Goal: Information Seeking & Learning: Learn about a topic

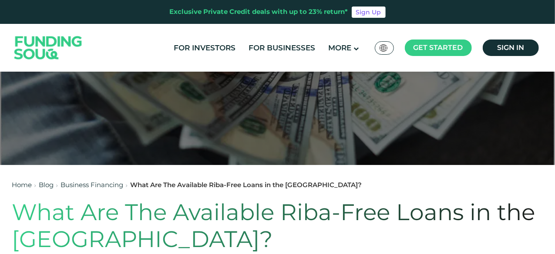
scroll to position [174, 0]
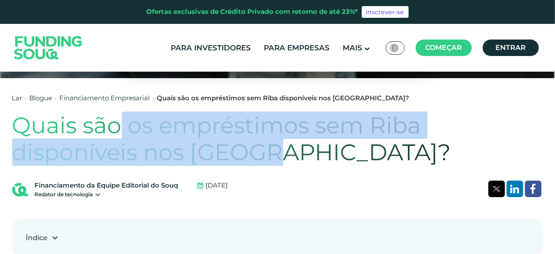
drag, startPoint x: 117, startPoint y: 134, endPoint x: 279, endPoint y: 150, distance: 162.6
click at [279, 150] on font "Quais são os empréstimos sem Riba disponíveis nos [GEOGRAPHIC_DATA]?" at bounding box center [231, 139] width 438 height 54
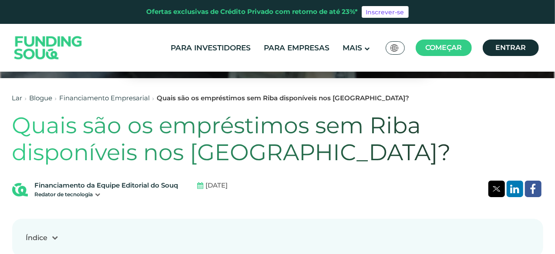
click at [313, 154] on font "Quais são os empréstimos sem Riba disponíveis nos [GEOGRAPHIC_DATA]?" at bounding box center [231, 139] width 438 height 54
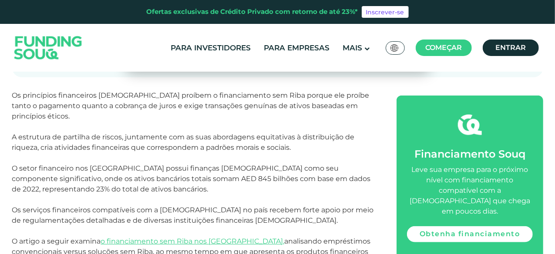
scroll to position [348, 0]
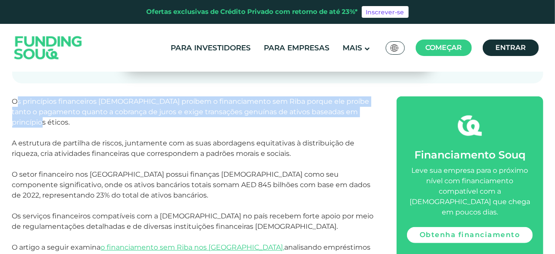
drag, startPoint x: 17, startPoint y: 106, endPoint x: 159, endPoint y: 121, distance: 142.6
click at [159, 121] on p "Os princípios financeiros [DEMOGRAPHIC_DATA] proíbem o financiamento sem Riba p…" at bounding box center [194, 112] width 365 height 31
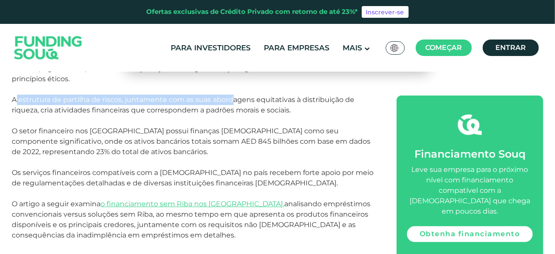
drag, startPoint x: 17, startPoint y: 104, endPoint x: 233, endPoint y: 105, distance: 216.2
click at [233, 105] on font "A estrutura de partilha de riscos, juntamente com as suas abordagens equitativa…" at bounding box center [183, 105] width 342 height 19
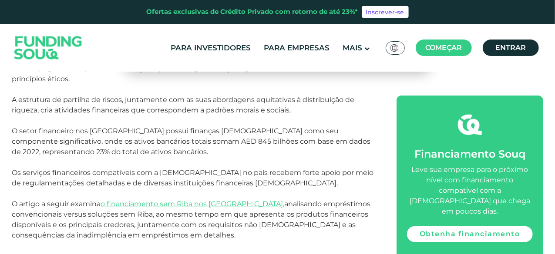
click at [72, 123] on p "A estrutura de partilha de riscos, juntamente com as suas abordagens equitativa…" at bounding box center [194, 110] width 365 height 31
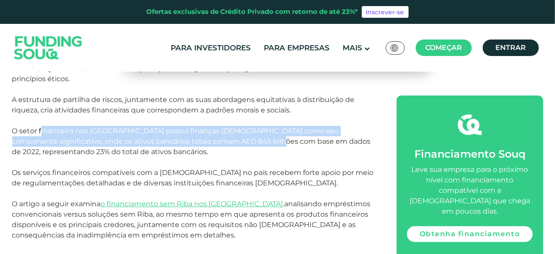
drag, startPoint x: 40, startPoint y: 135, endPoint x: 237, endPoint y: 142, distance: 197.1
click at [248, 142] on font "O setor financeiro nos [GEOGRAPHIC_DATA] possui finanças [DEMOGRAPHIC_DATA] com…" at bounding box center [191, 141] width 358 height 29
click at [194, 141] on font "O setor financeiro nos [GEOGRAPHIC_DATA] possui finanças [DEMOGRAPHIC_DATA] com…" at bounding box center [191, 141] width 358 height 29
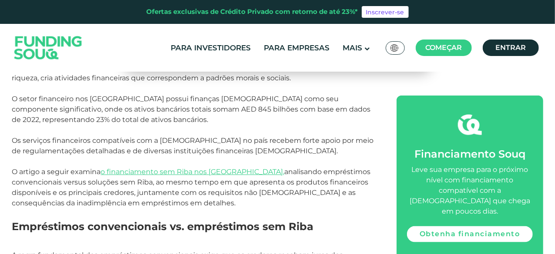
scroll to position [435, 0]
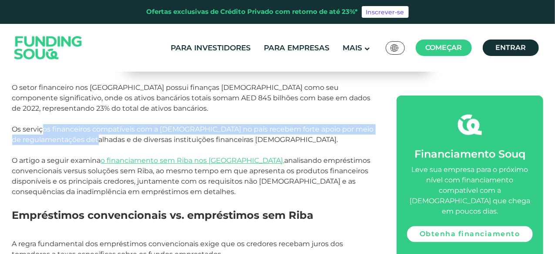
drag, startPoint x: 42, startPoint y: 135, endPoint x: 129, endPoint y: 143, distance: 86.9
click at [129, 143] on font "Os serviços financeiros compatíveis com a [DEMOGRAPHIC_DATA] no país recebem fo…" at bounding box center [192, 134] width 361 height 19
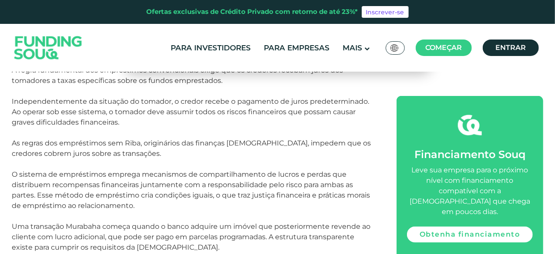
scroll to position [565, 0]
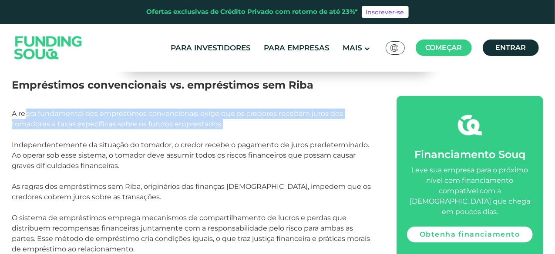
drag, startPoint x: 24, startPoint y: 119, endPoint x: 223, endPoint y: 126, distance: 198.5
click at [223, 126] on p "A regra fundamental dos empréstimos convencionais exige que os credores recebam…" at bounding box center [194, 145] width 365 height 73
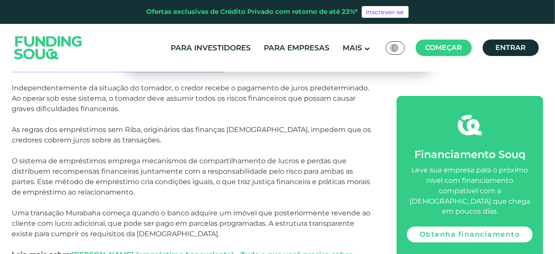
scroll to position [609, 0]
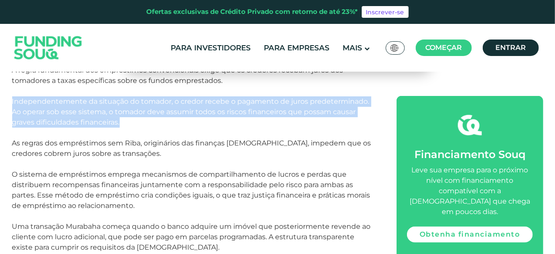
drag, startPoint x: 12, startPoint y: 107, endPoint x: 151, endPoint y: 130, distance: 140.8
click at [153, 130] on p "A regra fundamental dos empréstimos convencionais exige que os credores recebam…" at bounding box center [194, 101] width 365 height 73
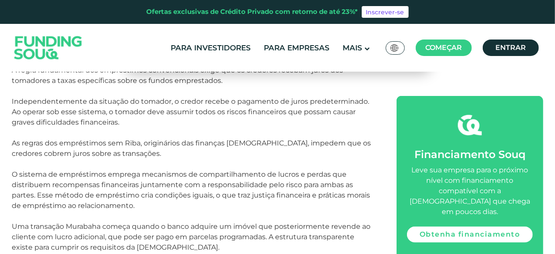
click at [91, 151] on font "As regras dos empréstimos sem Riba, originários das finanças [DEMOGRAPHIC_DATA]…" at bounding box center [191, 148] width 359 height 19
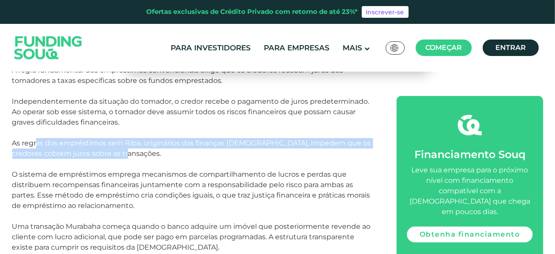
drag, startPoint x: 38, startPoint y: 150, endPoint x: 130, endPoint y: 158, distance: 93.0
click at [130, 158] on p "As regras dos empréstimos sem Riba, originários das finanças [DEMOGRAPHIC_DATA]…" at bounding box center [194, 180] width 365 height 84
click at [69, 153] on font "As regras dos empréstimos sem Riba, originários das finanças [DEMOGRAPHIC_DATA]…" at bounding box center [191, 148] width 359 height 19
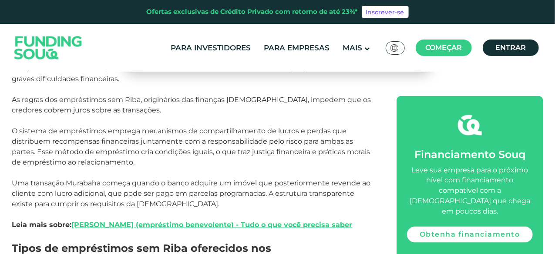
click at [60, 147] on font "O sistema de empréstimos emprega mecanismos de compartilhamento de lucros e per…" at bounding box center [191, 147] width 358 height 40
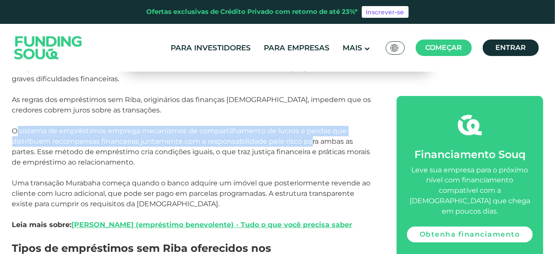
drag, startPoint x: 15, startPoint y: 136, endPoint x: 312, endPoint y: 147, distance: 297.3
click at [312, 147] on font "O sistema de empréstimos emprega mecanismos de compartilhamento de lucros e per…" at bounding box center [191, 147] width 358 height 40
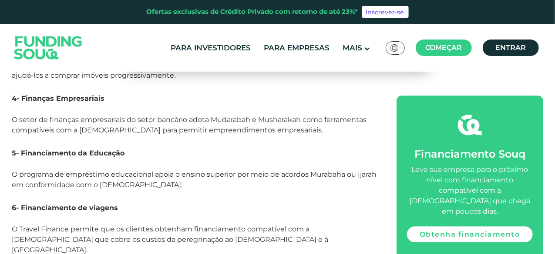
scroll to position [1087, 0]
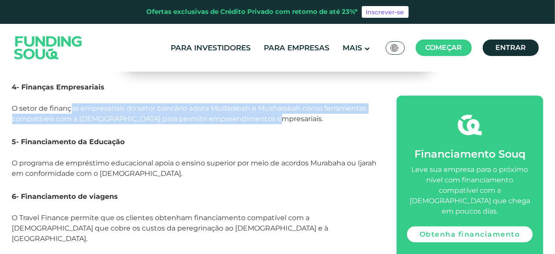
drag, startPoint x: 71, startPoint y: 113, endPoint x: 269, endPoint y: 123, distance: 198.1
click at [269, 123] on p "O setor de finanças empresariais do setor bancário adota Mudarabah e Musharakah…" at bounding box center [194, 119] width 365 height 31
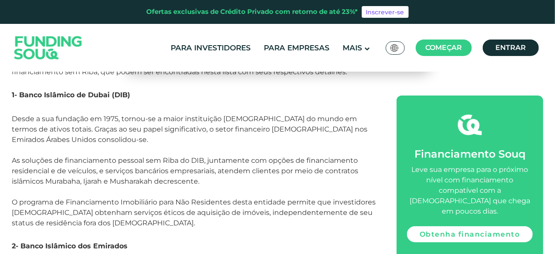
scroll to position [1522, 0]
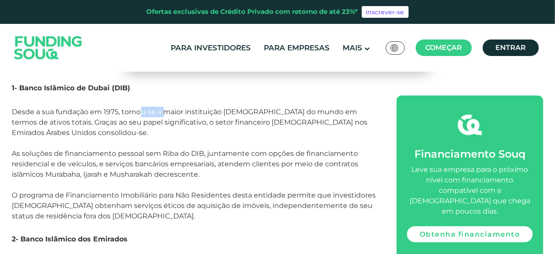
drag, startPoint x: 143, startPoint y: 104, endPoint x: 164, endPoint y: 105, distance: 21.3
click at [164, 108] on font "Desde a sua fundação em 1975, tornou-se a maior instituição [DEMOGRAPHIC_DATA] …" at bounding box center [189, 122] width 355 height 29
click at [170, 108] on font "Desde a sua fundação em 1975, tornou-se a maior instituição [DEMOGRAPHIC_DATA] …" at bounding box center [189, 122] width 355 height 29
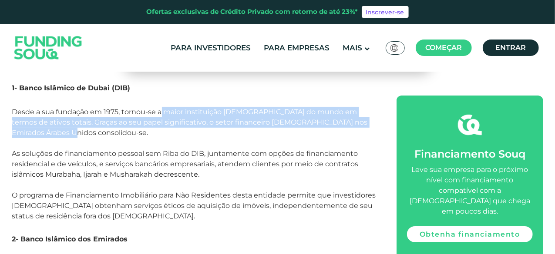
drag, startPoint x: 160, startPoint y: 106, endPoint x: 80, endPoint y: 126, distance: 83.3
click at [80, 126] on p "Desde a sua fundação em 1975, tornou-se a maior instituição [DEMOGRAPHIC_DATA] …" at bounding box center [194, 169] width 365 height 125
click at [69, 131] on p "Desde a sua fundação em 1975, tornou-se a maior instituição [DEMOGRAPHIC_DATA] …" at bounding box center [194, 169] width 365 height 125
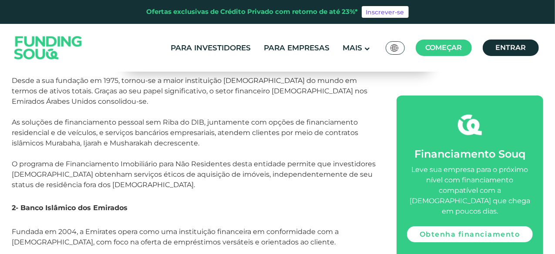
scroll to position [1566, 0]
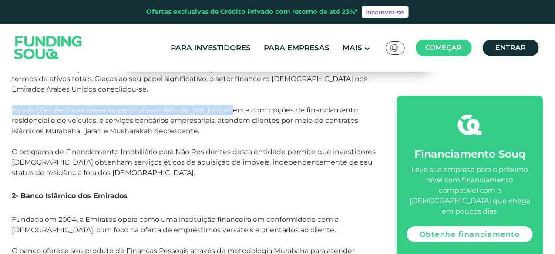
drag, startPoint x: 14, startPoint y: 102, endPoint x: 233, endPoint y: 104, distance: 218.8
click at [233, 106] on font "As soluções de financiamento pessoal sem Riba do DIB, juntamente com opções de …" at bounding box center [185, 120] width 346 height 29
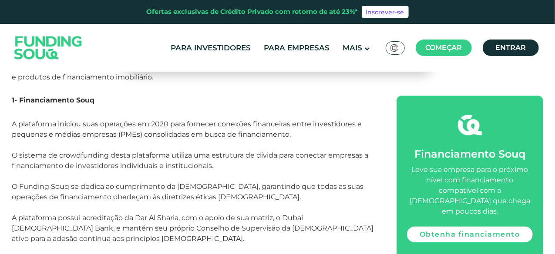
scroll to position [2522, 0]
